Goal: Information Seeking & Learning: Understand process/instructions

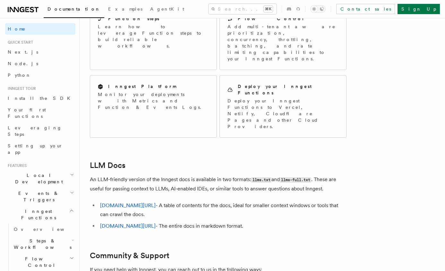
scroll to position [548, 0]
click at [31, 97] on span "Install the SDK" at bounding box center [41, 98] width 66 height 5
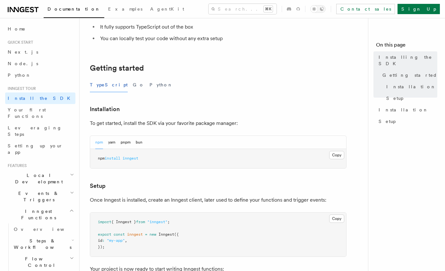
scroll to position [95, 0]
click at [139, 141] on button "bun" at bounding box center [139, 142] width 7 height 13
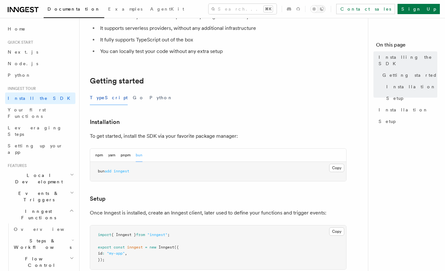
scroll to position [81, 0]
click at [22, 52] on link "Next.js" at bounding box center [40, 52] width 70 height 12
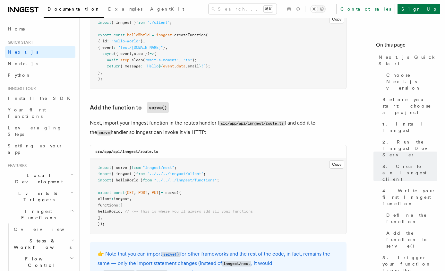
scroll to position [1198, 0]
click at [45, 71] on link "Python" at bounding box center [40, 75] width 70 height 12
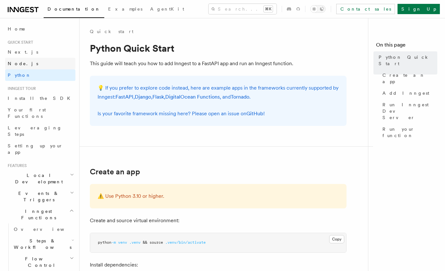
click at [39, 67] on link "Node.js" at bounding box center [40, 64] width 70 height 12
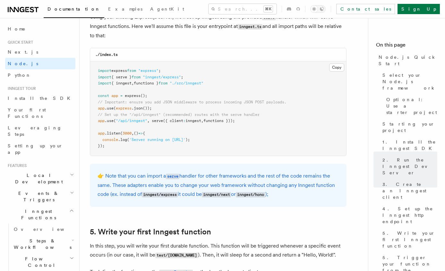
scroll to position [1014, 0]
